Goal: Task Accomplishment & Management: Manage account settings

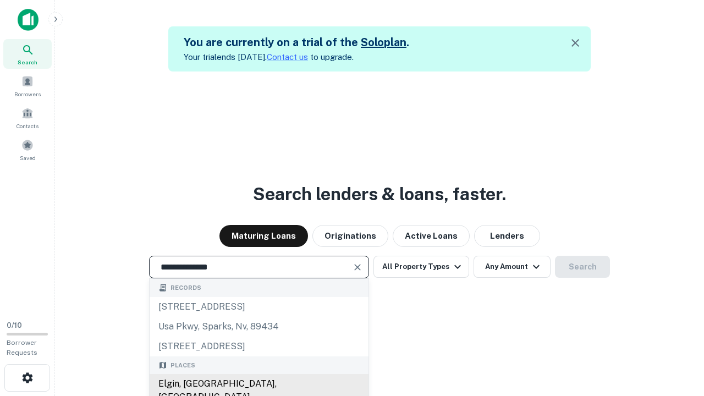
click at [259, 384] on div "Elgin, [GEOGRAPHIC_DATA], [GEOGRAPHIC_DATA]" at bounding box center [259, 390] width 219 height 33
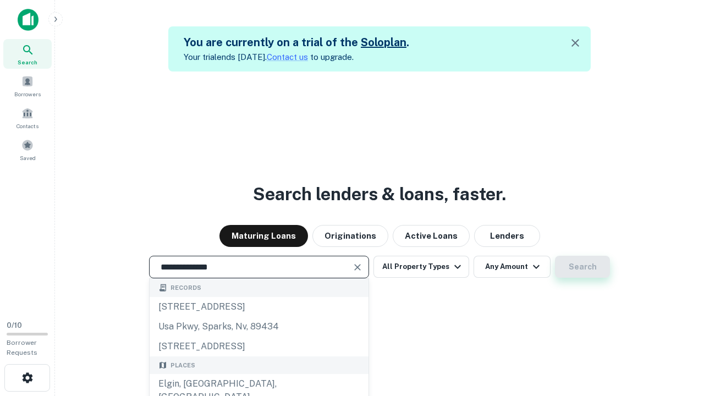
type input "**********"
click at [555, 256] on button "Search" at bounding box center [582, 267] width 55 height 22
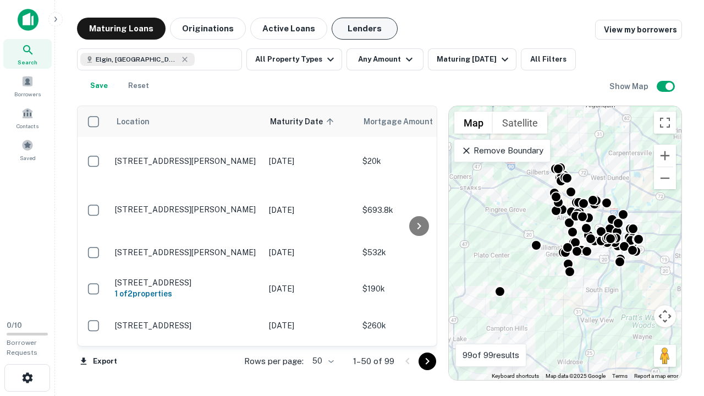
click at [365, 29] on button "Lenders" at bounding box center [365, 29] width 66 height 22
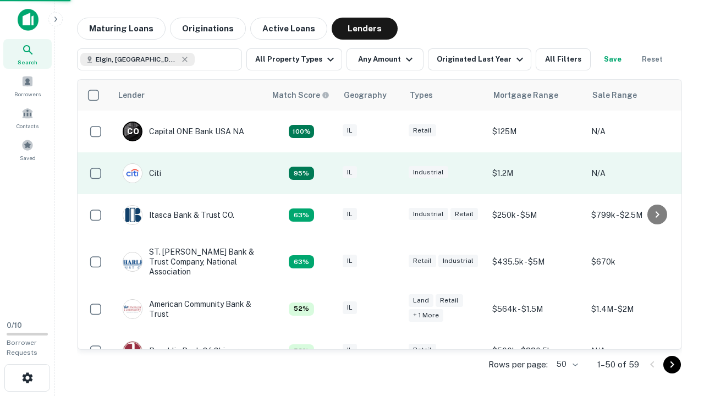
click at [391, 173] on div "IL" at bounding box center [370, 173] width 55 height 15
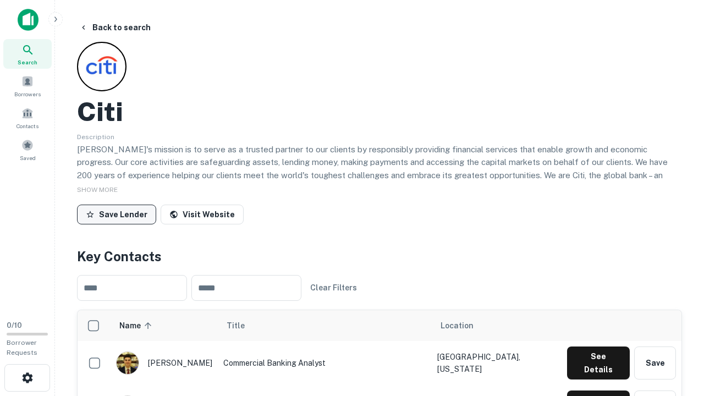
click at [117, 214] on button "Save Lender" at bounding box center [116, 215] width 79 height 20
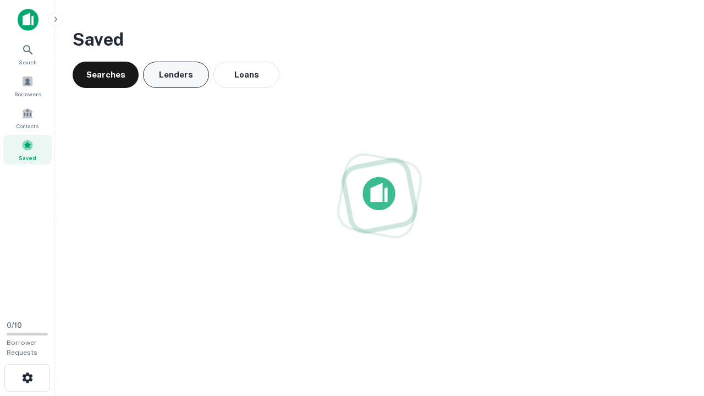
click at [176, 75] on button "Lenders" at bounding box center [176, 75] width 66 height 26
